Goal: Find specific page/section: Find specific page/section

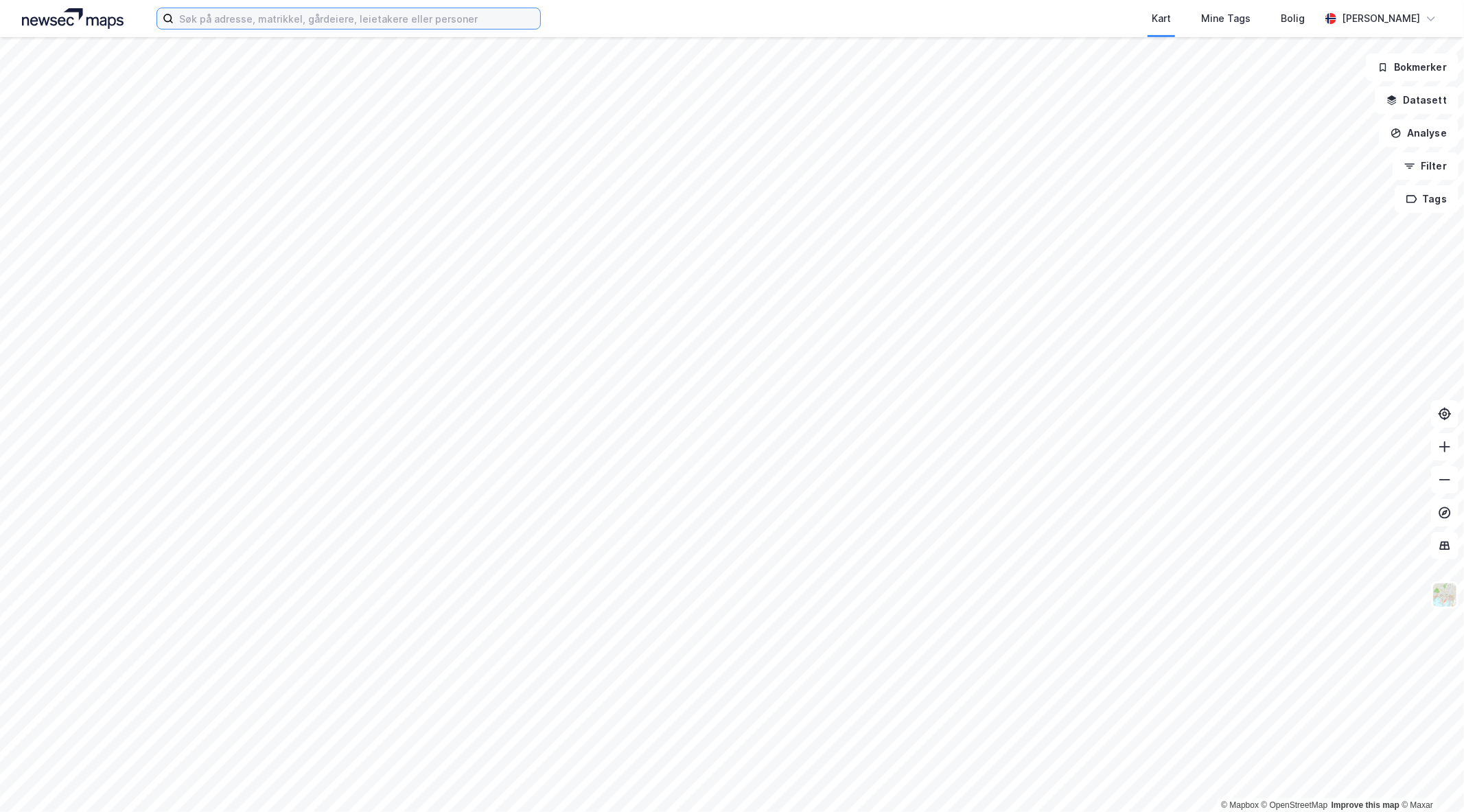
click at [252, 15] on input at bounding box center [357, 18] width 366 height 21
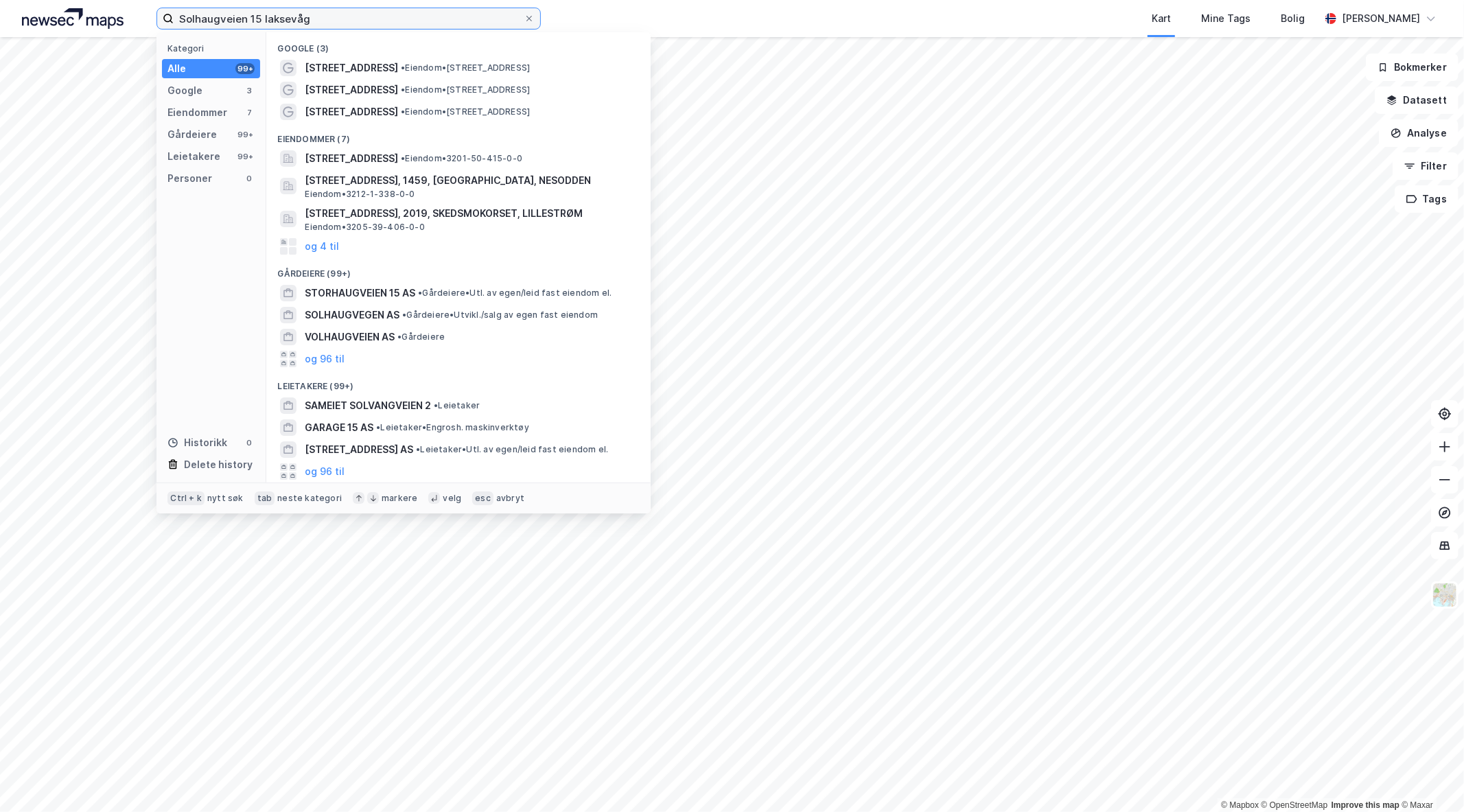
type input "Solhaugveien 15 laksevåg"
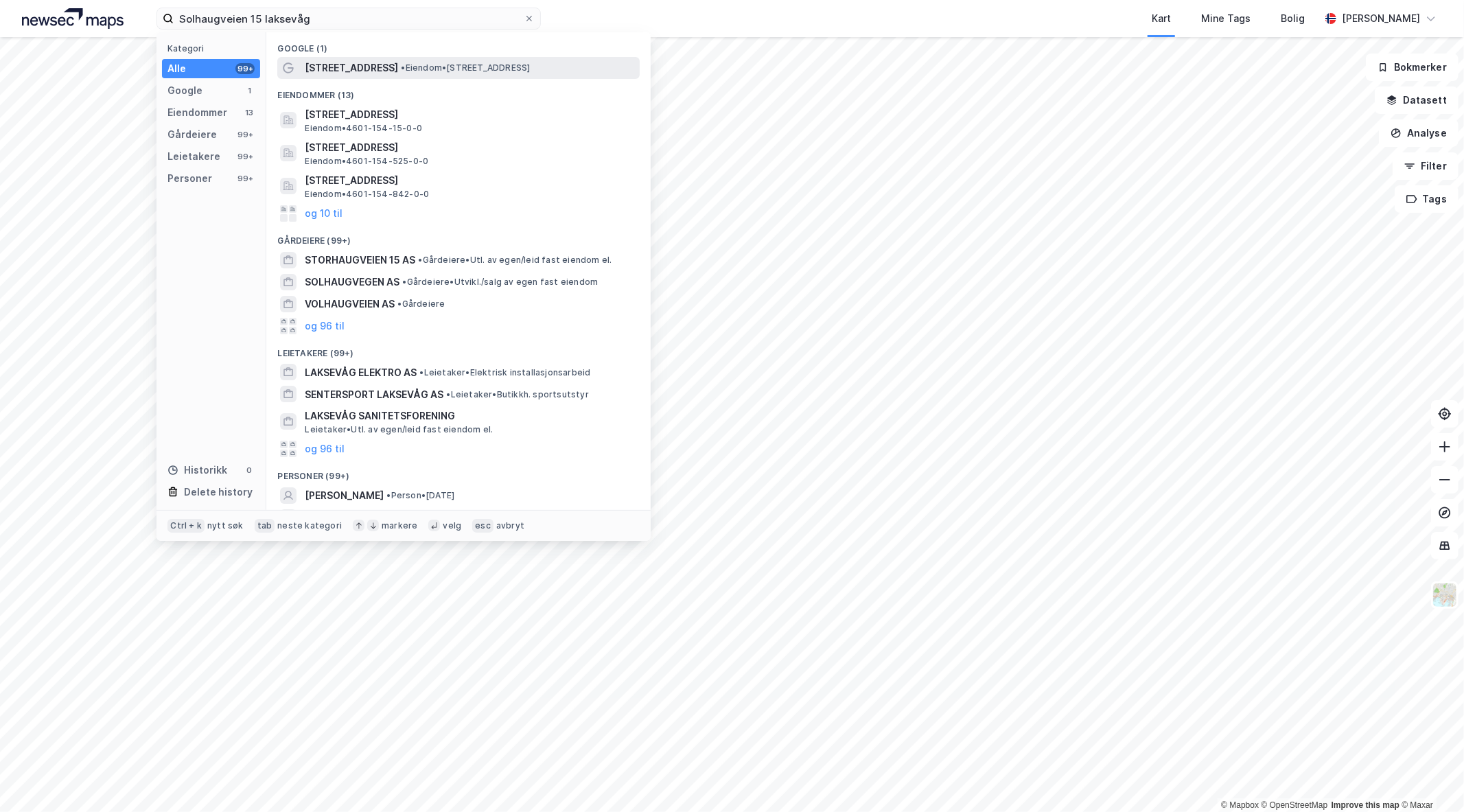
click at [366, 70] on span "[STREET_ADDRESS]" at bounding box center [351, 68] width 93 height 17
